Goal: Task Accomplishment & Management: Manage account settings

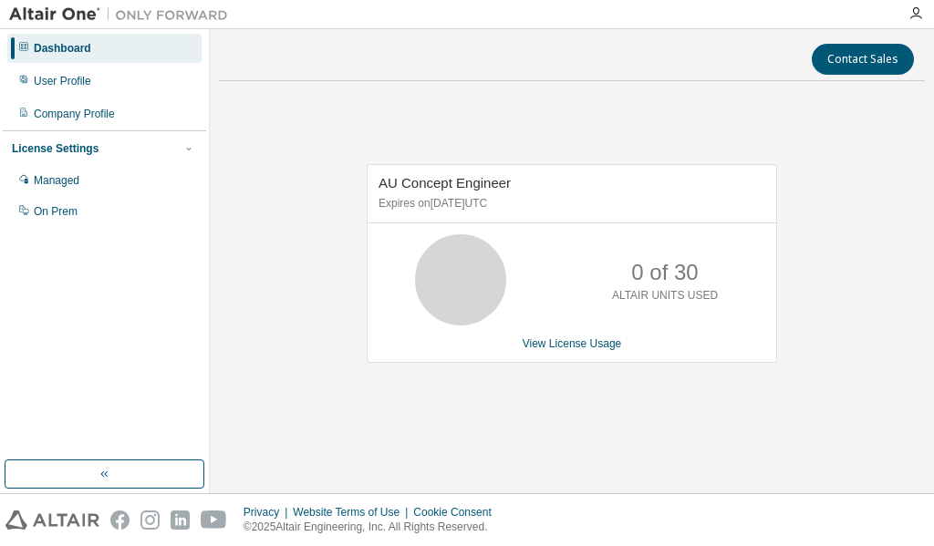
click at [417, 91] on div "Contact Sales AU Concept Engineer Expires on [DATE] UTC 0 of 30 ALTAIR UNITS US…" at bounding box center [572, 261] width 706 height 446
click at [60, 71] on div "User Profile" at bounding box center [104, 81] width 194 height 29
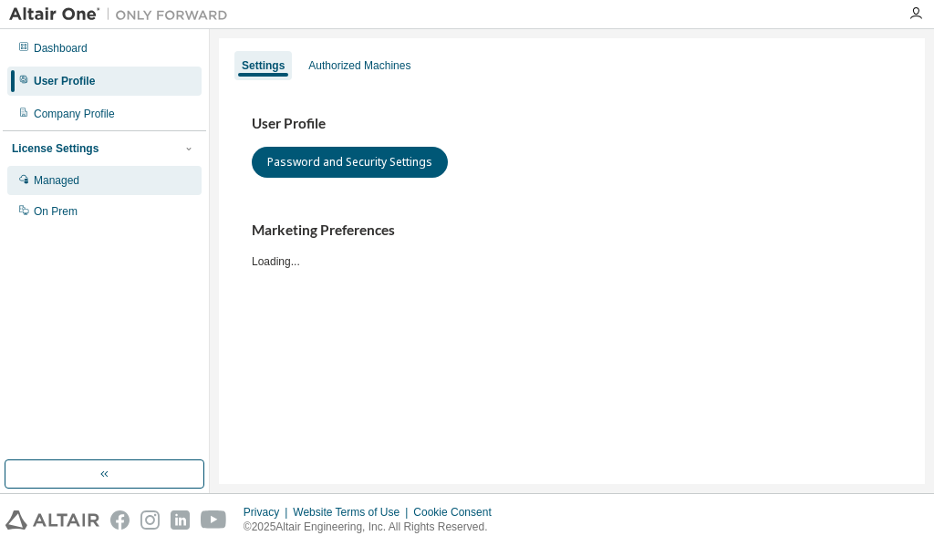
click at [58, 180] on div "Managed" at bounding box center [57, 180] width 46 height 15
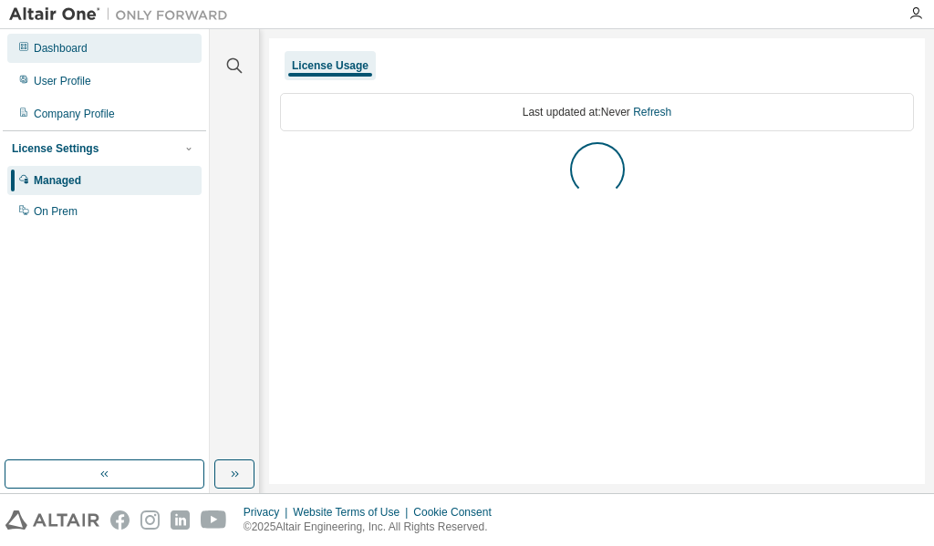
click at [66, 49] on div "Dashboard" at bounding box center [61, 48] width 54 height 15
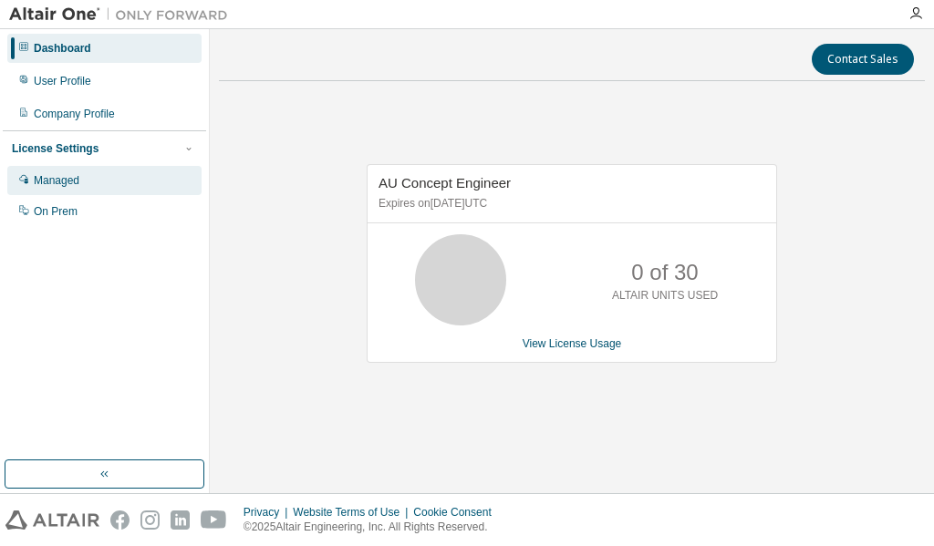
click at [52, 184] on div "Managed" at bounding box center [57, 180] width 46 height 15
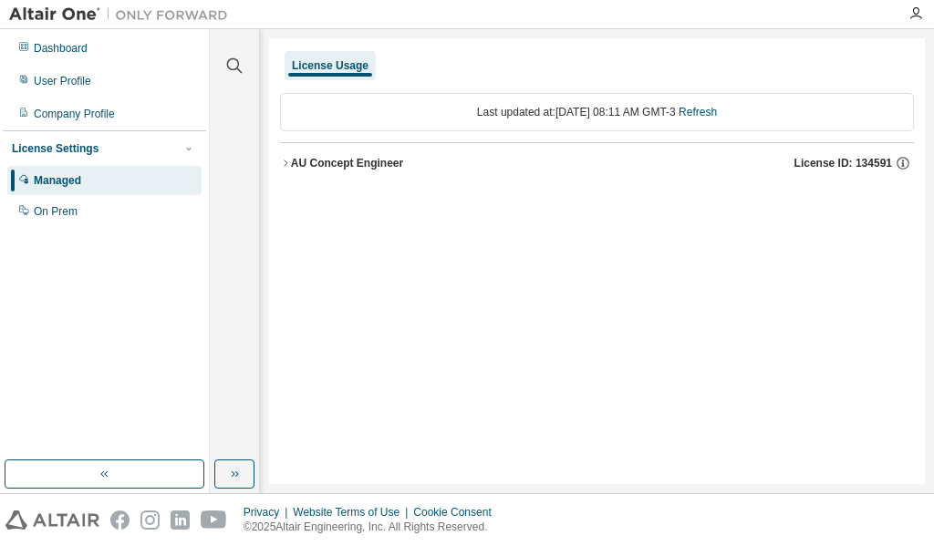
click at [352, 63] on div "License Usage" at bounding box center [330, 65] width 77 height 15
click at [64, 204] on div "On Prem" at bounding box center [104, 211] width 194 height 29
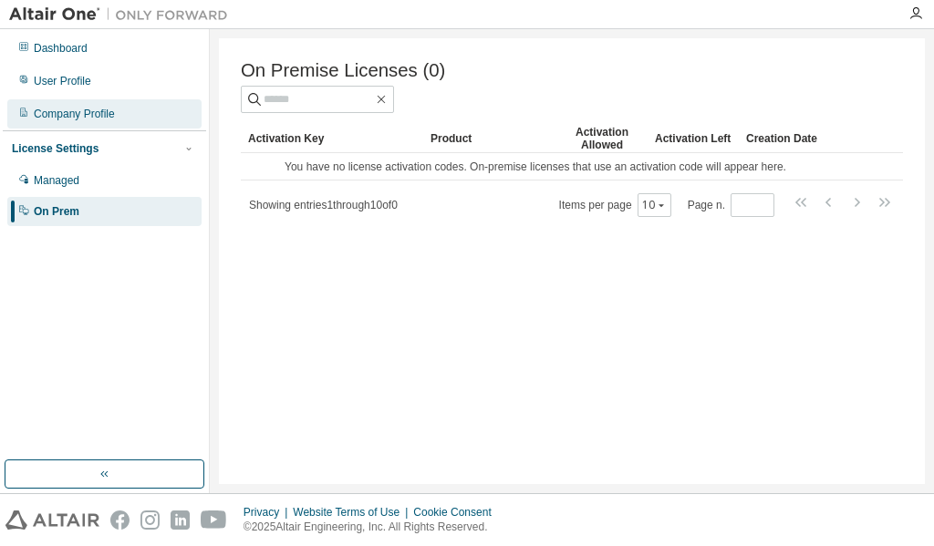
click at [97, 110] on div "Company Profile" at bounding box center [74, 114] width 81 height 15
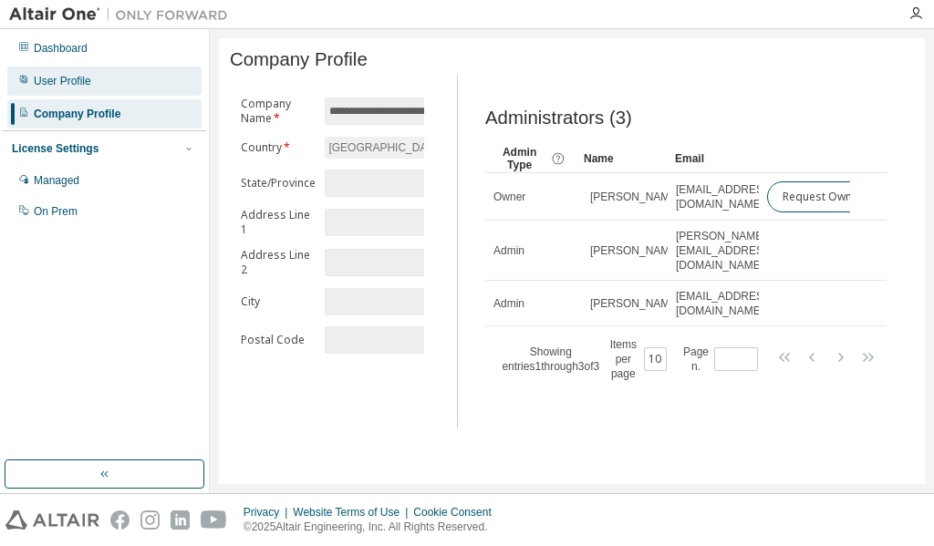
click at [65, 78] on div "User Profile" at bounding box center [62, 81] width 57 height 15
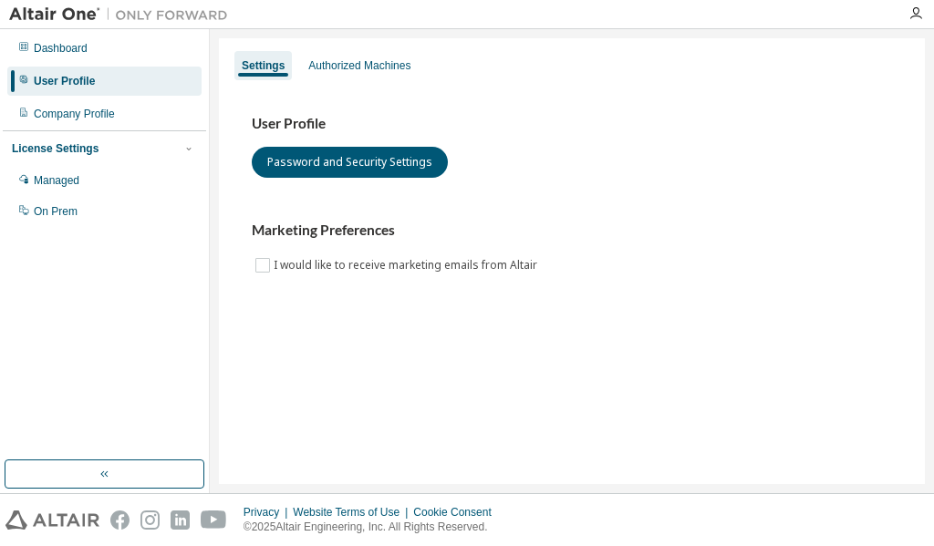
click at [69, 63] on div "Dashboard User Profile Company Profile License Settings Managed On Prem" at bounding box center [104, 130] width 203 height 196
click at [72, 64] on div "Dashboard User Profile Company Profile License Settings Managed On Prem" at bounding box center [104, 130] width 203 height 196
click at [405, 69] on div "Authorized Machines" at bounding box center [359, 65] width 102 height 15
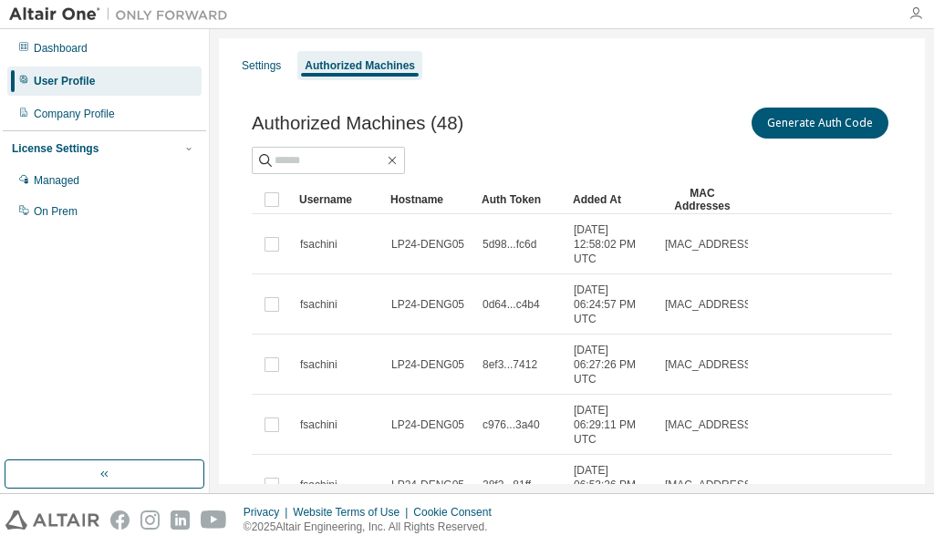
click at [908, 7] on icon "button" at bounding box center [915, 13] width 15 height 15
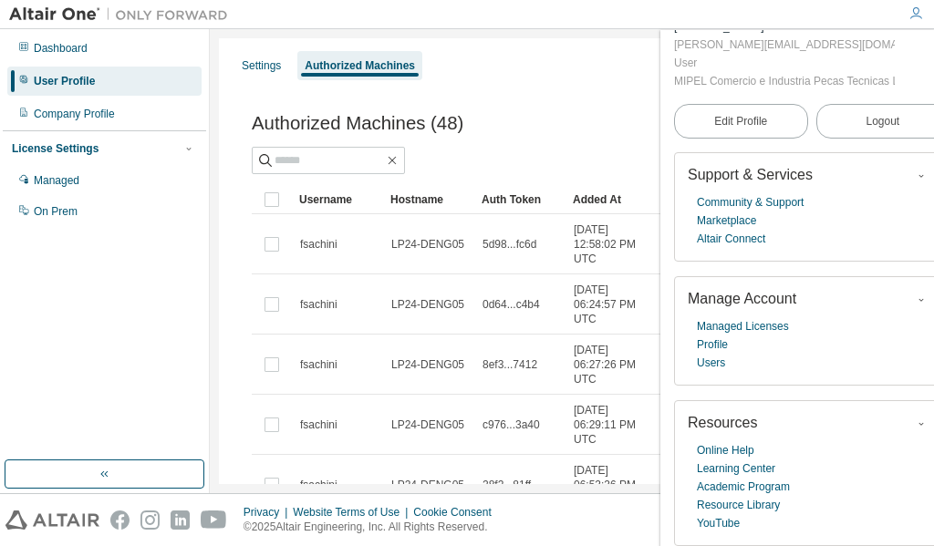
scroll to position [89, 0]
click at [741, 239] on link "Altair Connect" at bounding box center [731, 239] width 68 height 18
click at [715, 362] on link "Users" at bounding box center [711, 363] width 28 height 18
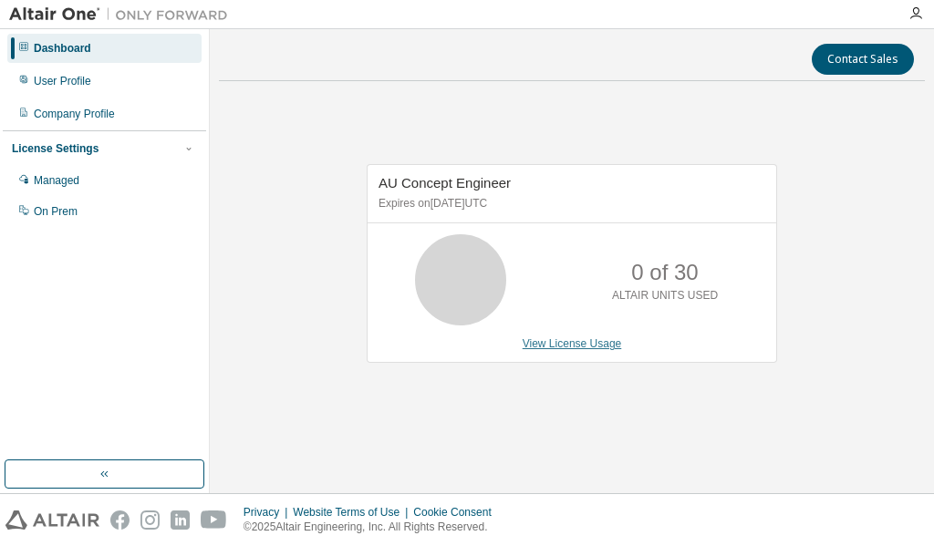
click at [572, 349] on link "View License Usage" at bounding box center [572, 343] width 99 height 13
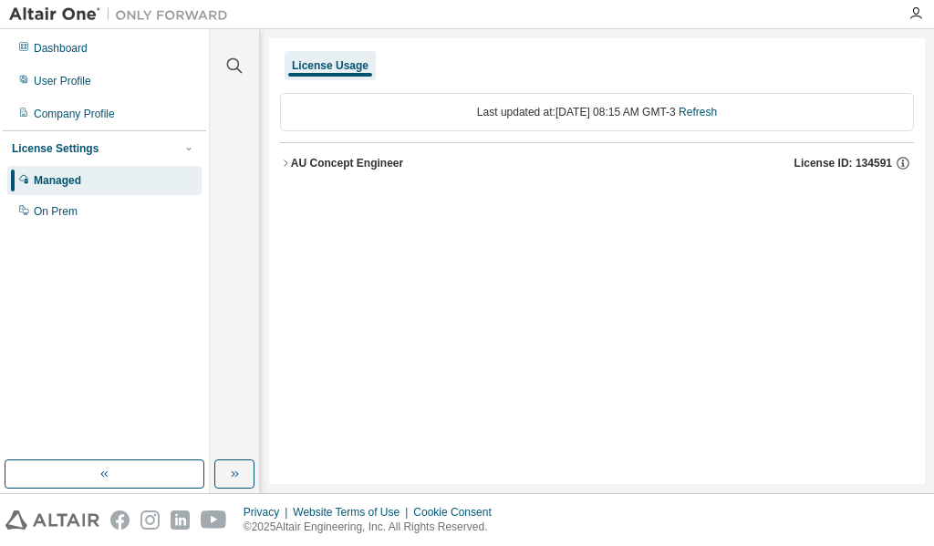
click at [303, 167] on div "AU Concept Engineer" at bounding box center [347, 163] width 112 height 15
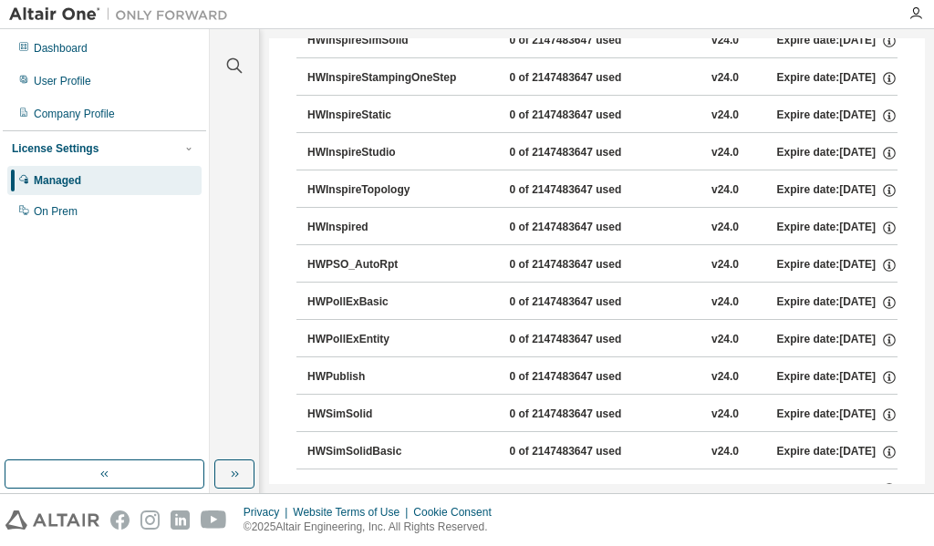
scroll to position [2794, 0]
